Goal: Check status: Check status

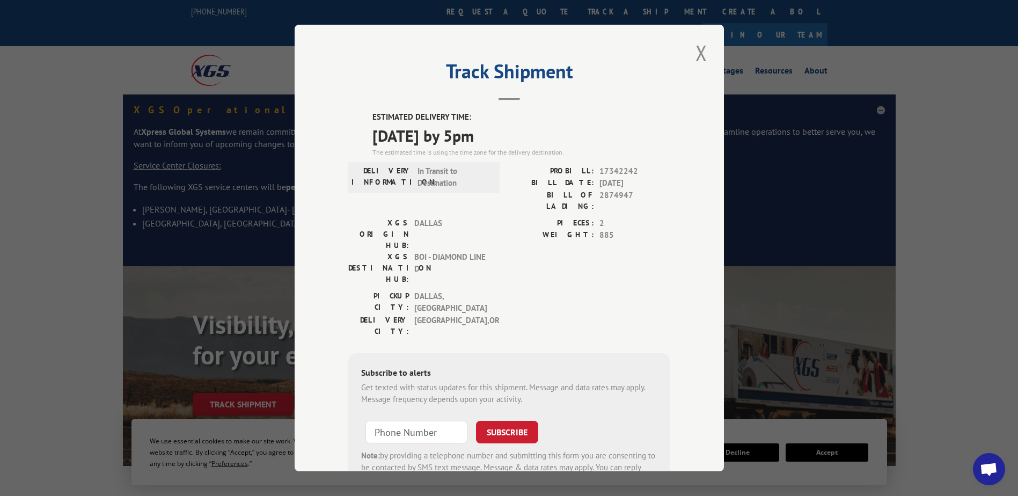
click at [685, 53] on div "Track Shipment ESTIMATED DELIVERY TIME: [DATE] by 5pm The estimated time is usi…" at bounding box center [509, 248] width 429 height 447
click at [700, 54] on button "Close modal" at bounding box center [701, 53] width 18 height 30
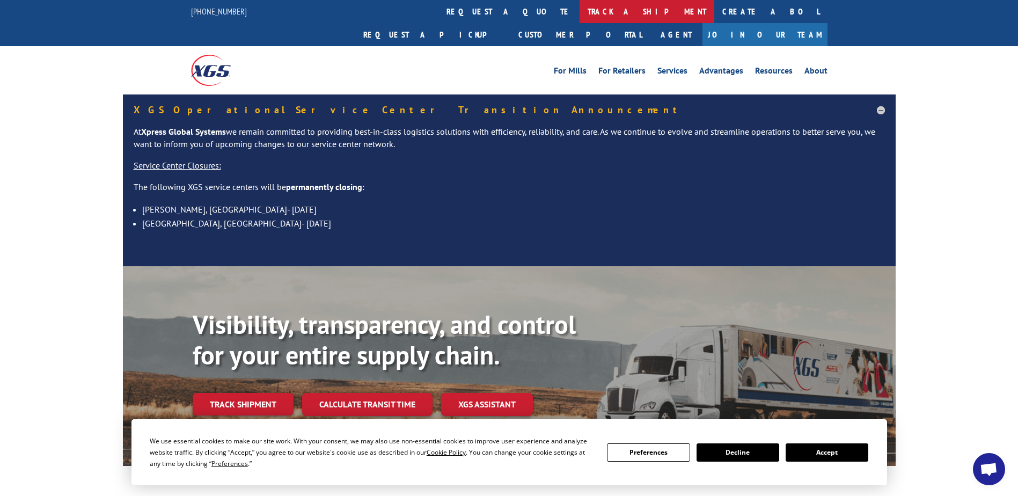
click at [580, 11] on link "track a shipment" at bounding box center [647, 11] width 135 height 23
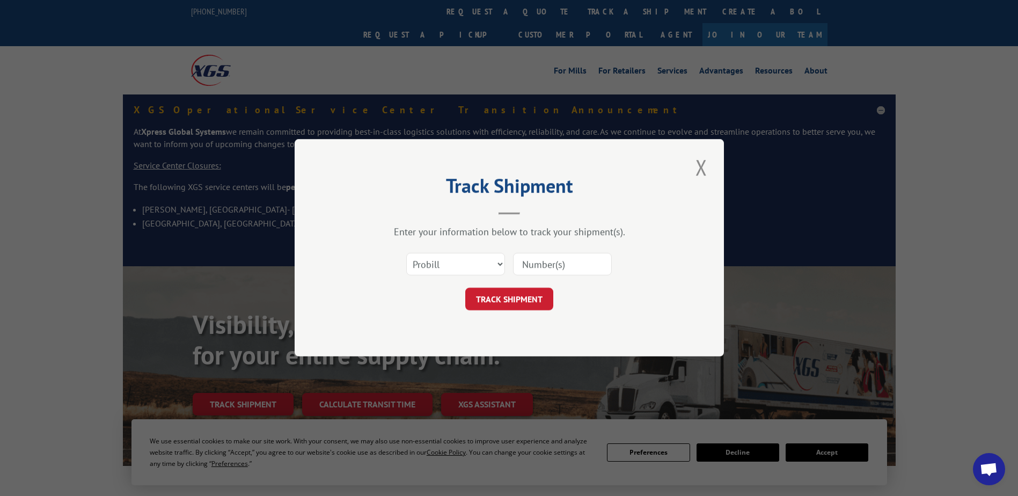
click at [565, 276] on div at bounding box center [562, 264] width 99 height 25
click at [559, 269] on input at bounding box center [562, 264] width 99 height 23
paste input "69158040"
type input "69158040"
click button "TRACK SHIPMENT" at bounding box center [509, 299] width 88 height 23
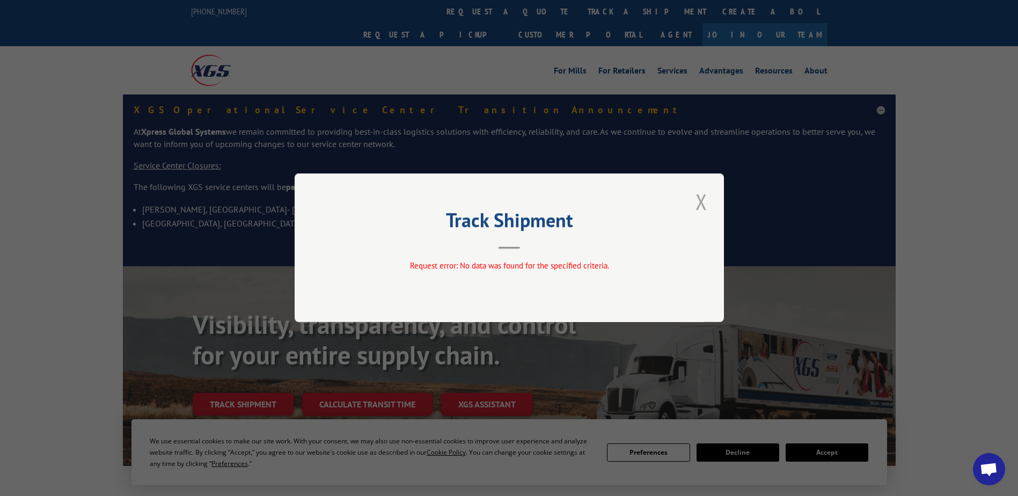
click at [703, 199] on button "Close modal" at bounding box center [701, 202] width 18 height 30
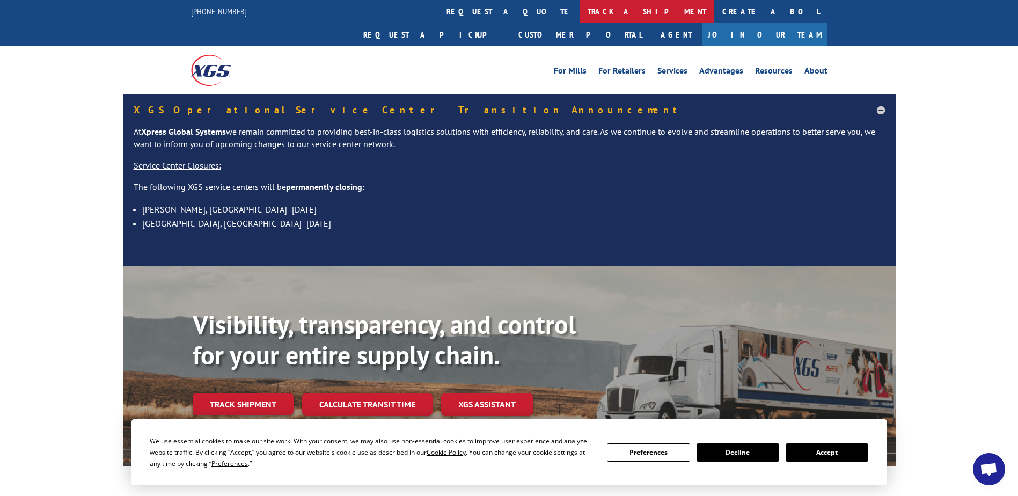
click at [580, 17] on link "track a shipment" at bounding box center [647, 11] width 135 height 23
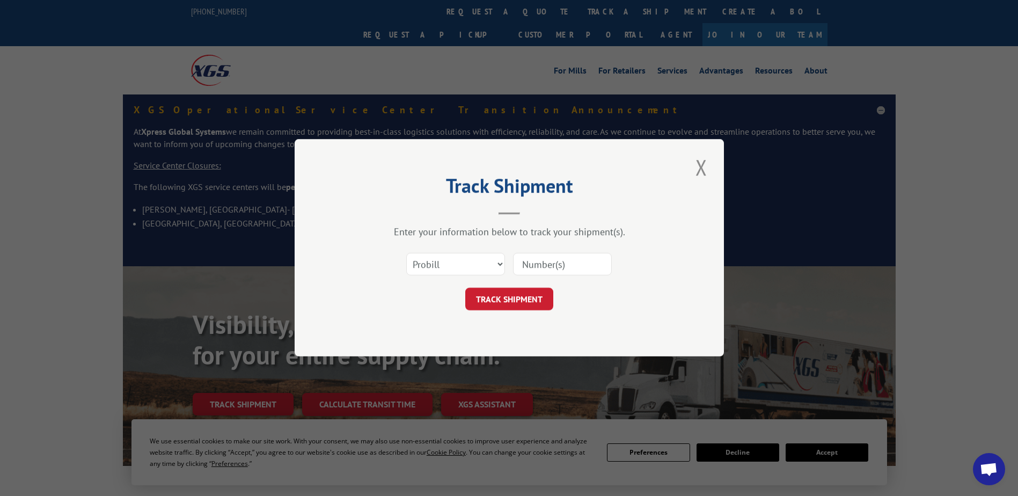
click at [554, 266] on input at bounding box center [562, 264] width 99 height 23
paste input "69158040"
type input "6"
click at [559, 263] on input at bounding box center [562, 264] width 99 height 23
paste input "69158040"
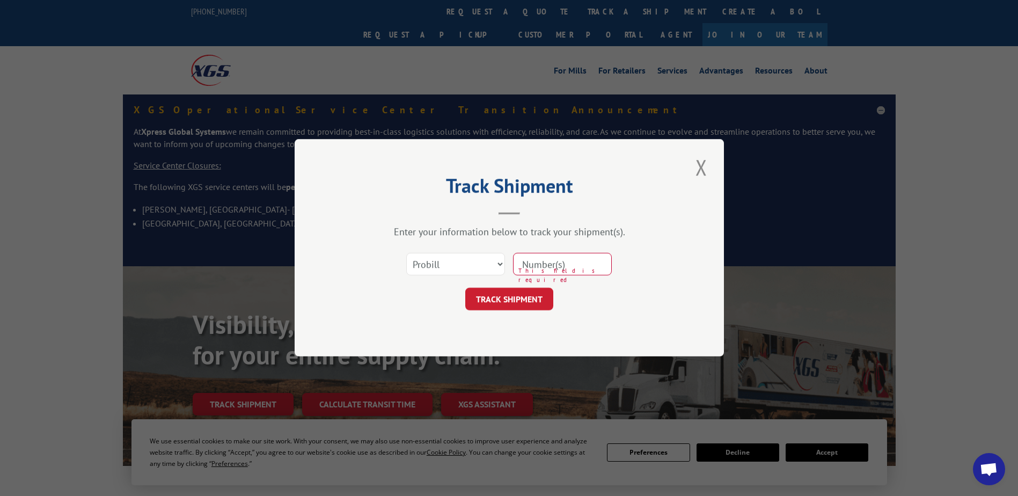
type input "69158040"
click button "TRACK SHIPMENT" at bounding box center [509, 299] width 88 height 23
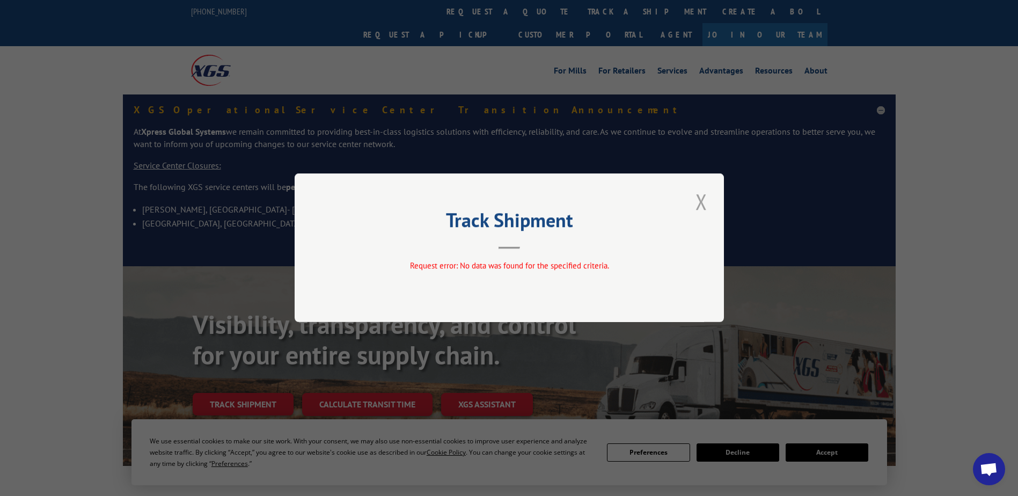
click at [704, 199] on button "Close modal" at bounding box center [701, 202] width 18 height 30
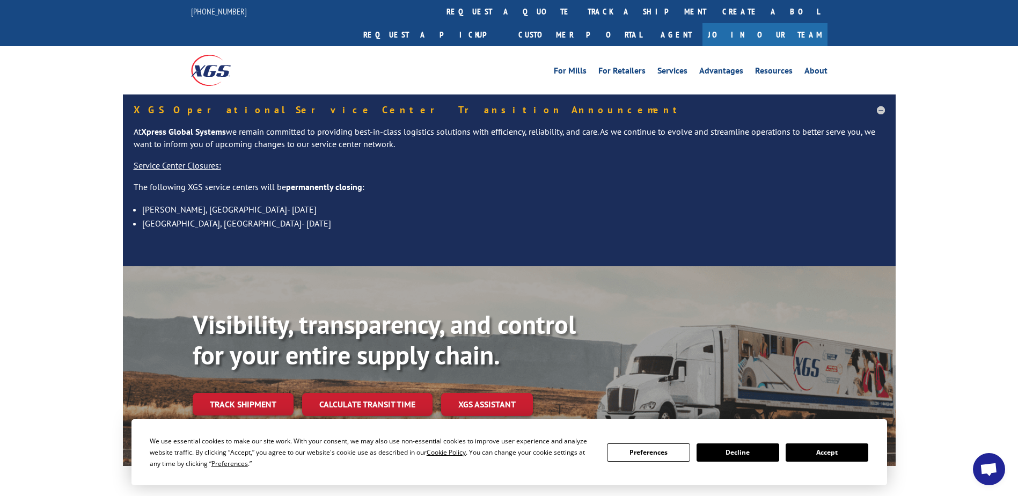
drag, startPoint x: 492, startPoint y: 10, endPoint x: 457, endPoint y: 65, distance: 65.4
click at [580, 10] on link "track a shipment" at bounding box center [647, 11] width 135 height 23
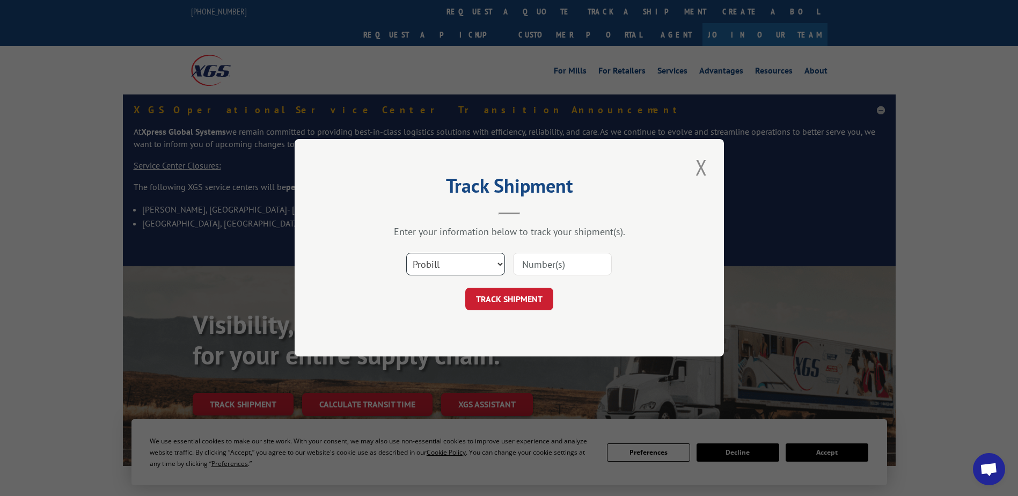
click at [429, 270] on select "Select category... Probill BOL PO" at bounding box center [455, 264] width 99 height 23
select select "po"
click at [406, 253] on select "Select category... Probill BOL PO" at bounding box center [455, 264] width 99 height 23
click at [536, 269] on input at bounding box center [562, 264] width 99 height 23
paste input "89507369"
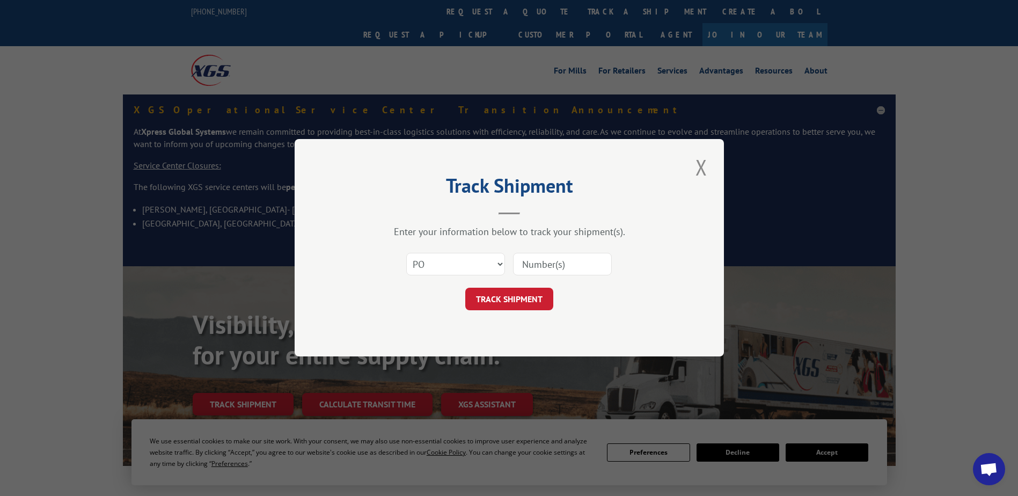
type input "89507369"
click button "TRACK SHIPMENT" at bounding box center [509, 299] width 88 height 23
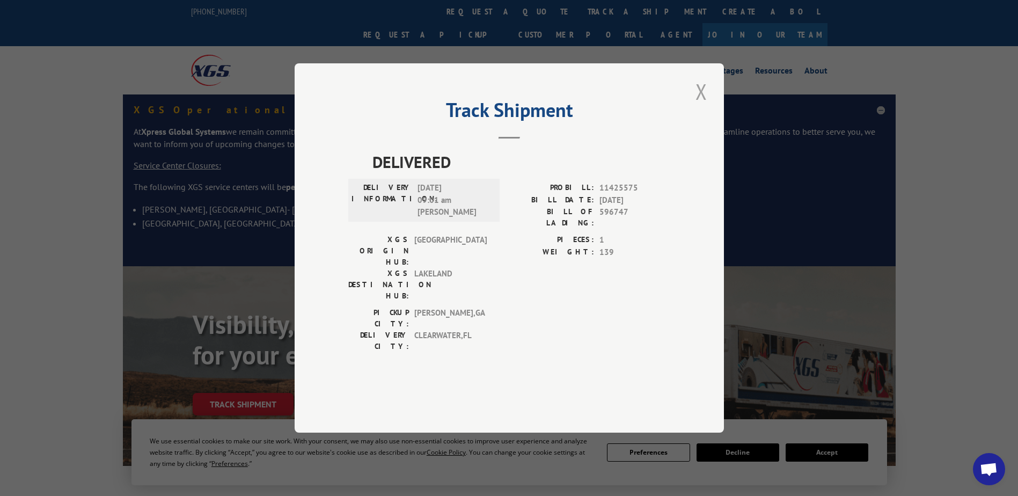
click at [705, 106] on button "Close modal" at bounding box center [701, 92] width 18 height 30
